Goal: Task Accomplishment & Management: Use online tool/utility

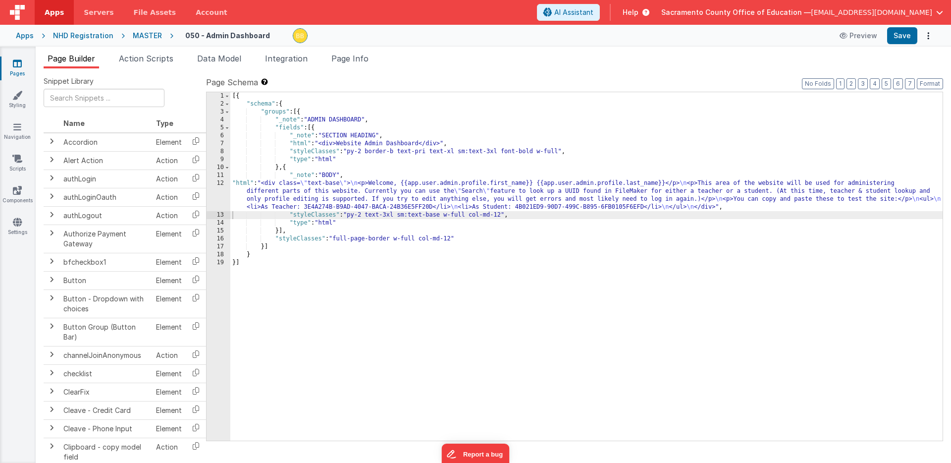
click at [139, 33] on div "MASTER" at bounding box center [147, 36] width 29 height 10
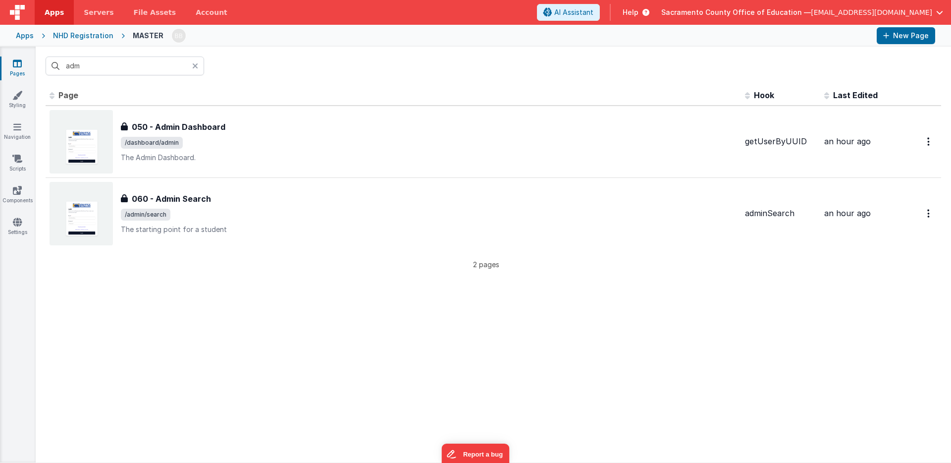
click at [89, 34] on div "NHD Registration" at bounding box center [83, 36] width 60 height 10
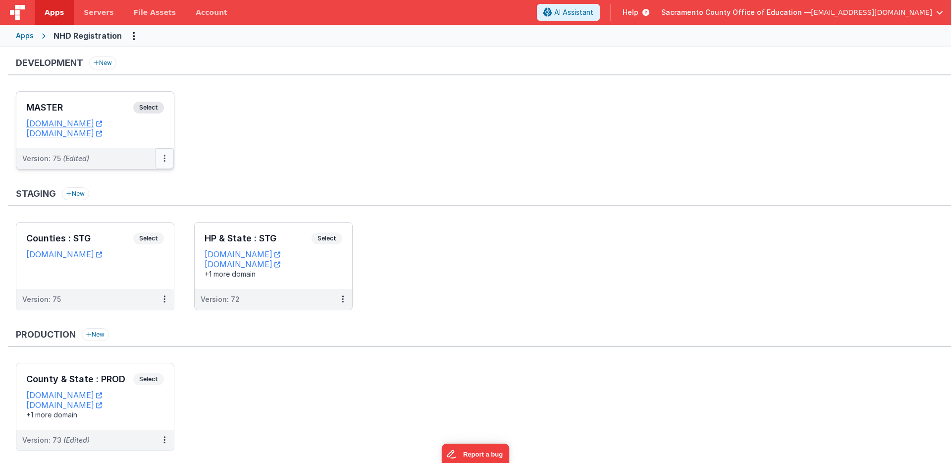
click at [162, 158] on button at bounding box center [164, 158] width 19 height 21
click at [126, 215] on link "Deploy..." at bounding box center [130, 217] width 87 height 18
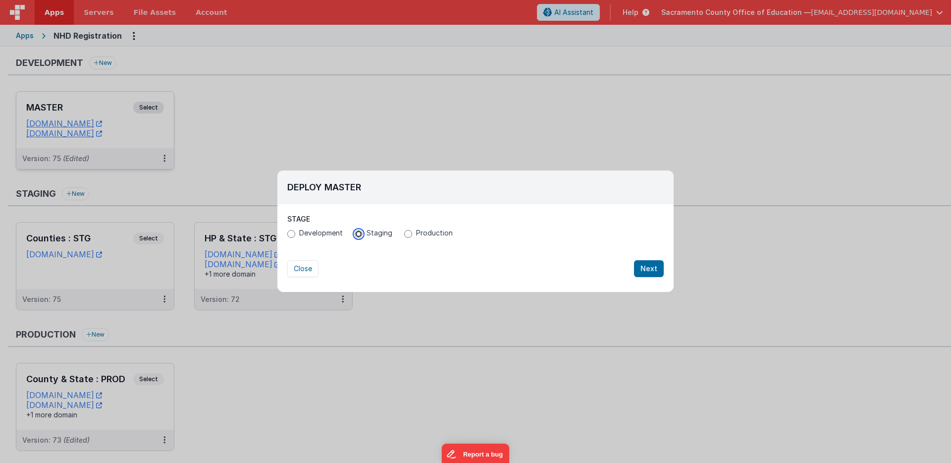
click at [359, 232] on input "Staging" at bounding box center [359, 234] width 8 height 8
radio input "true"
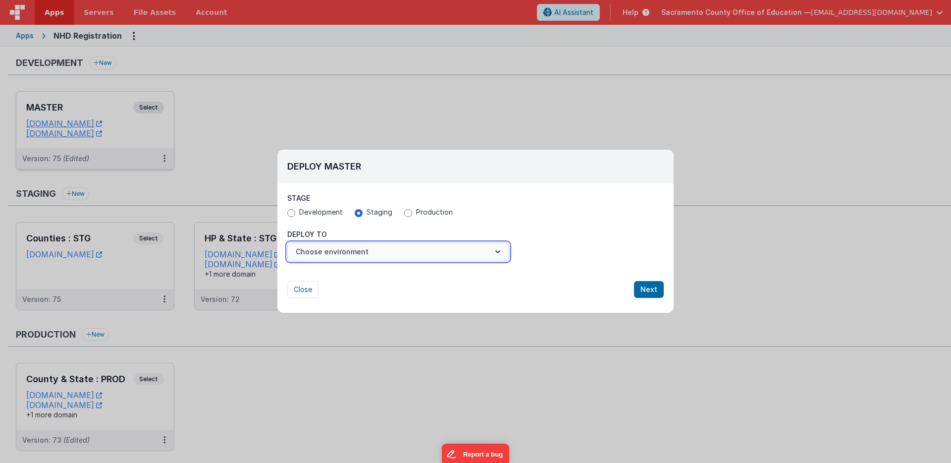
click at [345, 249] on button "Choose environment" at bounding box center [398, 251] width 222 height 19
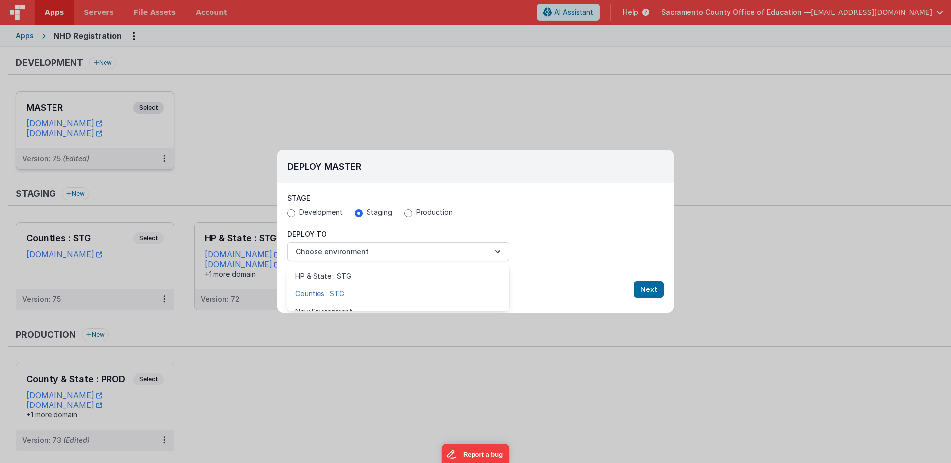
click at [320, 292] on link "Counties : STG" at bounding box center [398, 294] width 222 height 18
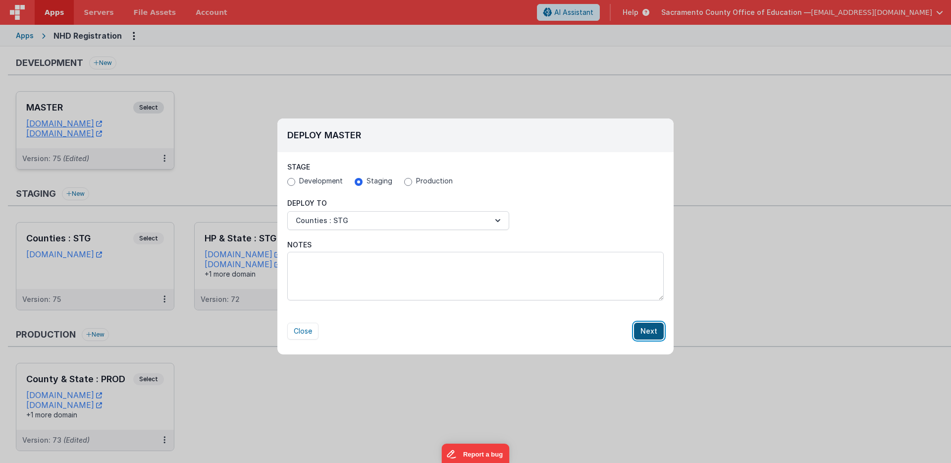
click at [650, 329] on button "Next" at bounding box center [649, 330] width 30 height 17
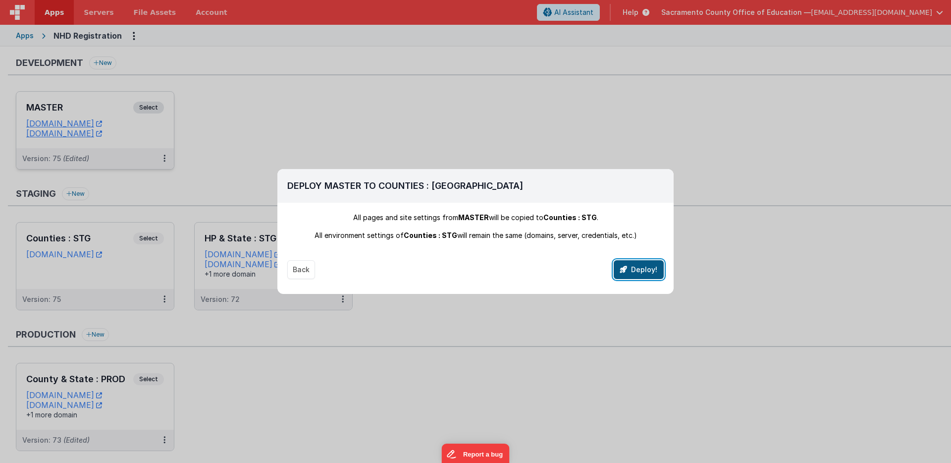
click at [640, 268] on button "Deploy!" at bounding box center [639, 269] width 50 height 19
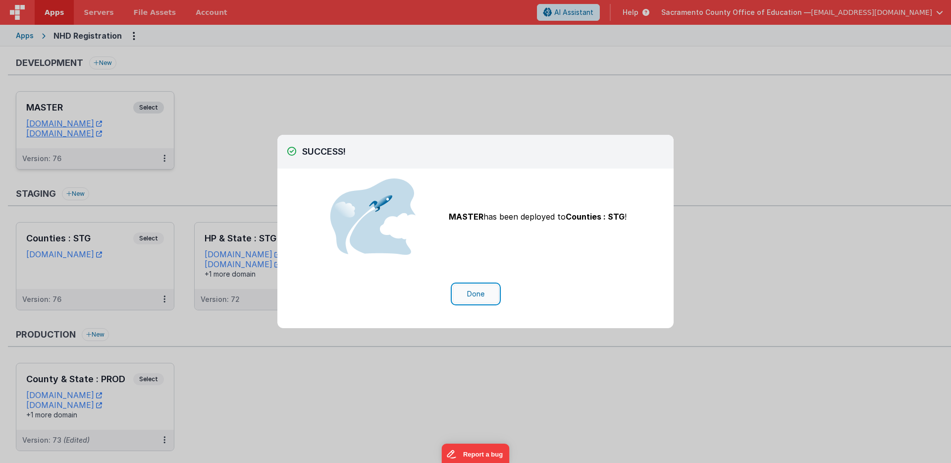
click at [475, 289] on button "Done" at bounding box center [476, 293] width 46 height 19
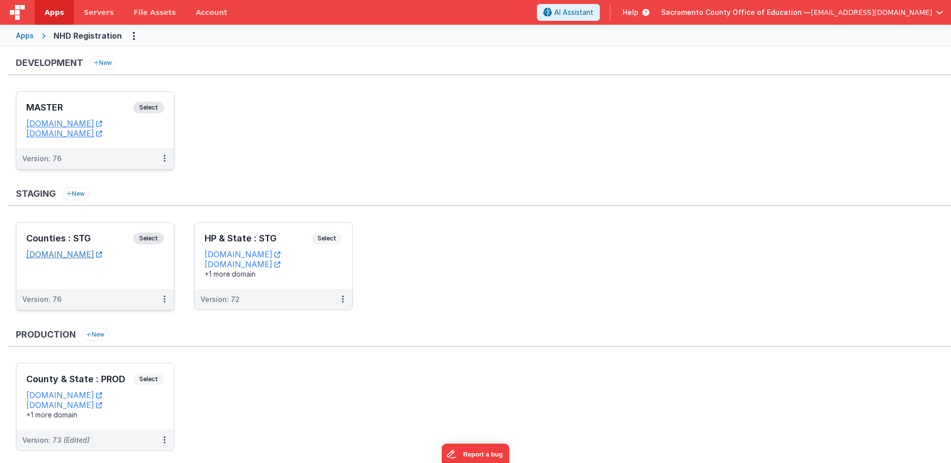
click at [73, 255] on link "[DOMAIN_NAME]" at bounding box center [64, 254] width 76 height 10
